Goal: Find specific page/section: Find specific page/section

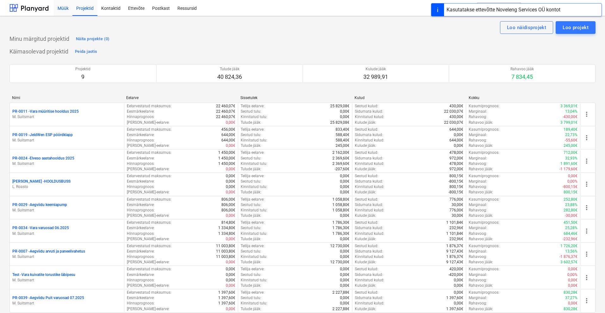
click at [64, 7] on div "Müük" at bounding box center [63, 8] width 19 height 16
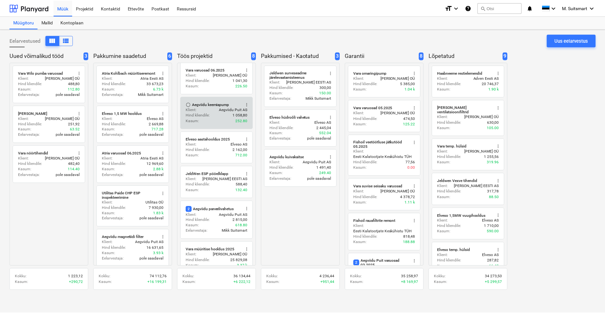
scroll to position [83, 0]
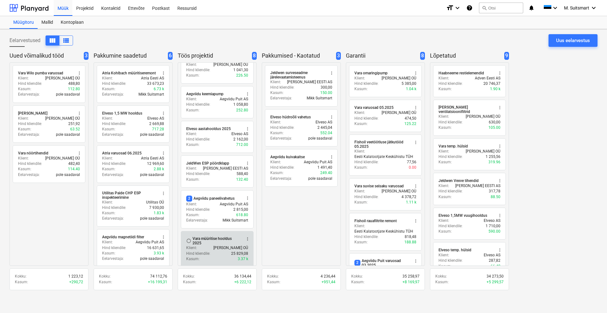
click at [216, 237] on div "Vara müüritise hooldus 2025" at bounding box center [217, 240] width 49 height 9
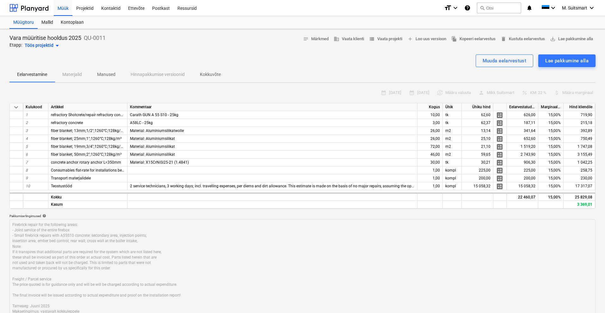
type textarea "x"
click at [67, 6] on div "Müük" at bounding box center [63, 8] width 19 height 16
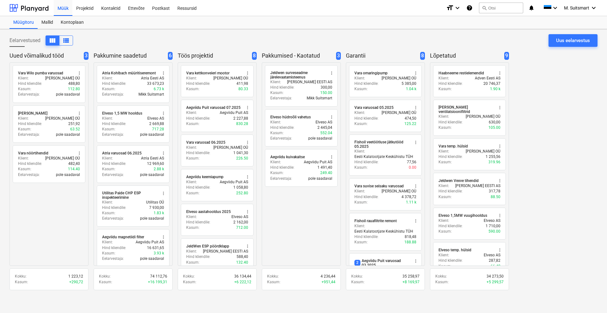
click at [575, 9] on div "Märkmete laadimine ebaõnnestus" at bounding box center [518, 6] width 171 height 13
click at [576, 9] on div "Märkmete laadimine ebaõnnestus" at bounding box center [518, 6] width 171 height 13
click at [578, 6] on div "Märkmete laadimine ebaõnnestus" at bounding box center [518, 6] width 171 height 13
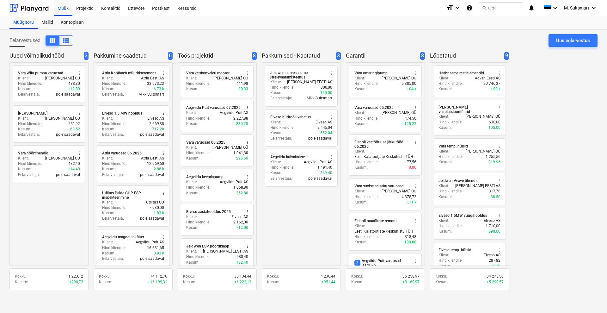
click at [578, 6] on div "Märkmete laadimine ebaõnnestus" at bounding box center [518, 6] width 171 height 13
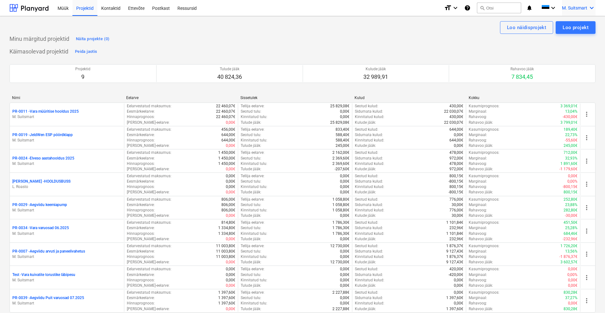
click at [588, 7] on icon "keyboard_arrow_down" at bounding box center [592, 8] width 8 height 8
click at [565, 30] on div "MS Novel Engineering OÜ" at bounding box center [565, 26] width 54 height 9
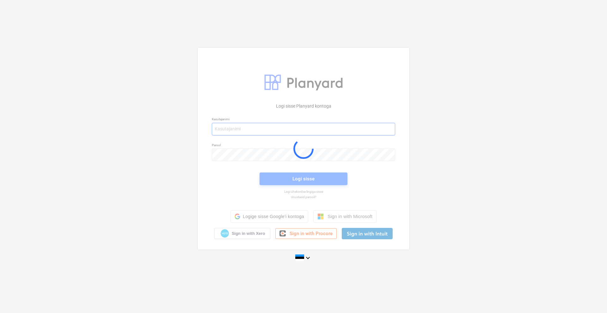
type input "[EMAIL_ADDRESS][DOMAIN_NAME]"
